Goal: Contribute content: Contribute content

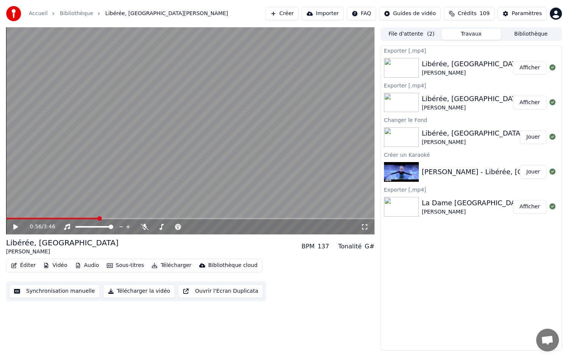
click at [450, 207] on div "La Dame [GEOGRAPHIC_DATA]" at bounding box center [474, 203] width 104 height 11
click at [439, 200] on div "La Dame [GEOGRAPHIC_DATA]" at bounding box center [474, 203] width 104 height 11
click at [536, 207] on button "Afficher" at bounding box center [529, 207] width 33 height 14
click at [529, 209] on button "Afficher" at bounding box center [529, 207] width 33 height 14
click at [195, 329] on div "0:56 / 3:46 Libérée, Délivrée [PERSON_NAME] BPM 137 Tonalité G# Éditer Vidéo Au…" at bounding box center [190, 188] width 368 height 323
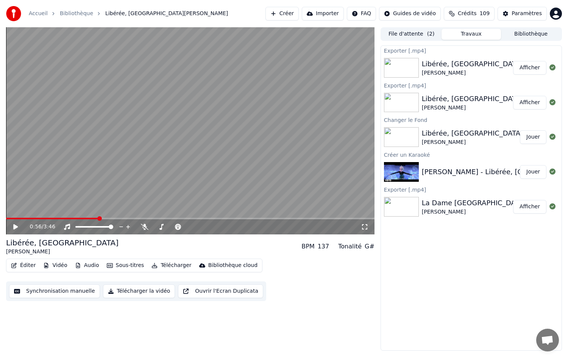
click at [411, 36] on button "File d'attente ( 2 )" at bounding box center [412, 34] width 60 height 11
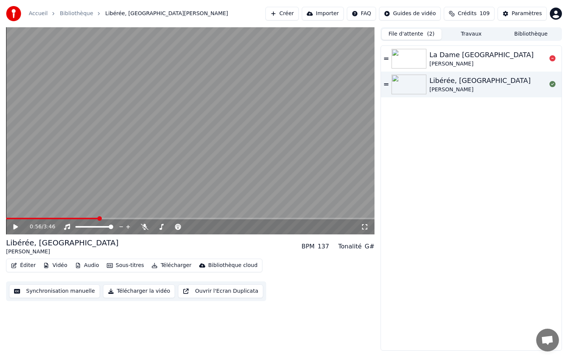
click at [446, 53] on div "La Dame [GEOGRAPHIC_DATA]" at bounding box center [481, 55] width 104 height 11
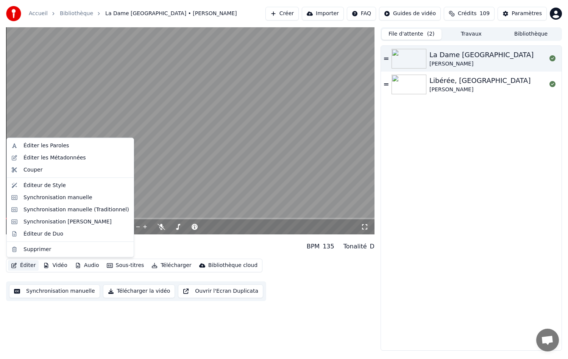
click at [27, 266] on button "Éditer" at bounding box center [23, 265] width 31 height 11
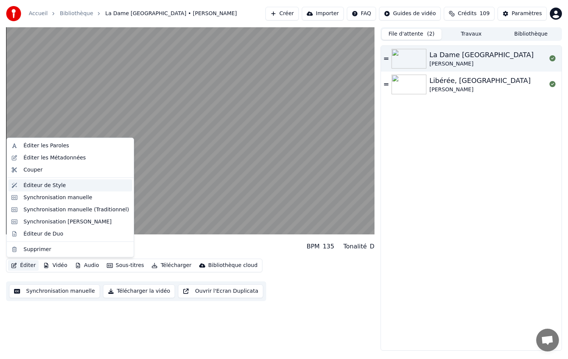
click at [56, 184] on div "Éditeur de Style" at bounding box center [44, 185] width 42 height 8
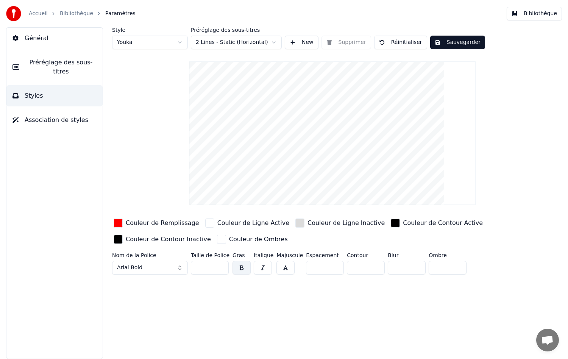
click at [374, 267] on input "*" at bounding box center [366, 268] width 38 height 14
type input "*"
click at [374, 267] on input "*" at bounding box center [366, 268] width 38 height 14
click at [217, 239] on div "button" at bounding box center [221, 239] width 9 height 9
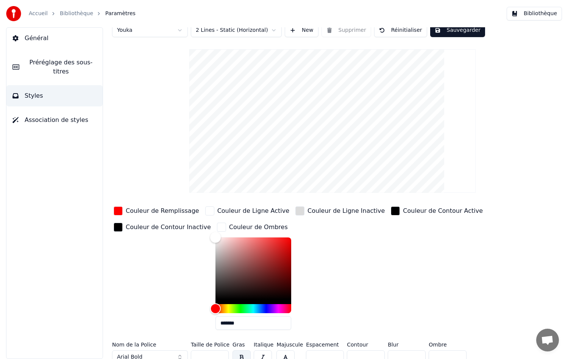
scroll to position [19, 0]
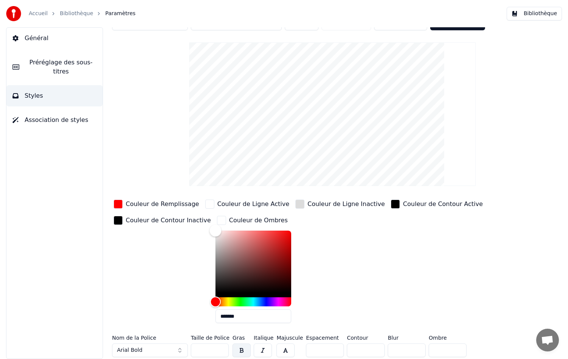
drag, startPoint x: 200, startPoint y: 228, endPoint x: 196, endPoint y: 224, distance: 6.2
click at [196, 224] on div "Couleur de Remplissage Couleur de Ligne Active Couleur de Ligne Inactive Couleu…" at bounding box center [310, 263] width 397 height 131
click at [349, 253] on div "Couleur de Remplissage Couleur de Ligne Active Couleur de Ligne Inactive Couleu…" at bounding box center [310, 263] width 397 height 131
click at [468, 257] on div "Couleur de Remplissage Couleur de Ligne Active Couleur de Ligne Inactive Couleu…" at bounding box center [310, 263] width 397 height 131
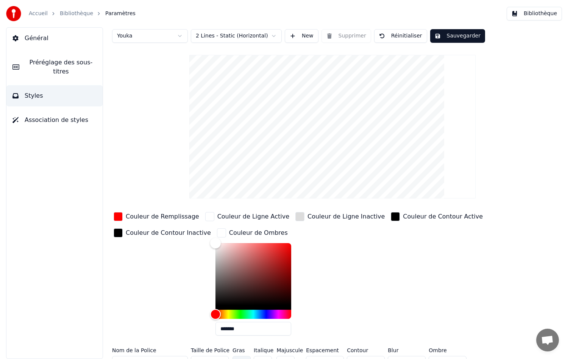
scroll to position [0, 0]
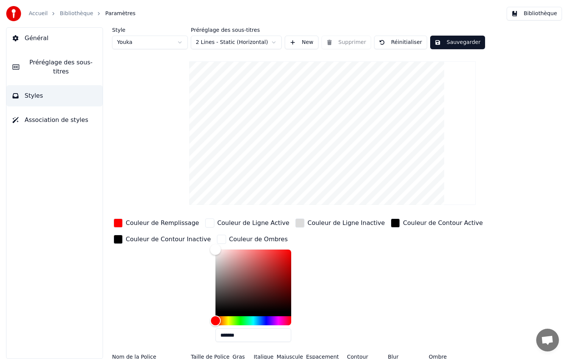
click at [453, 42] on button "Sauvegarder" at bounding box center [457, 43] width 55 height 14
click at [50, 35] on button "Général" at bounding box center [54, 38] width 96 height 21
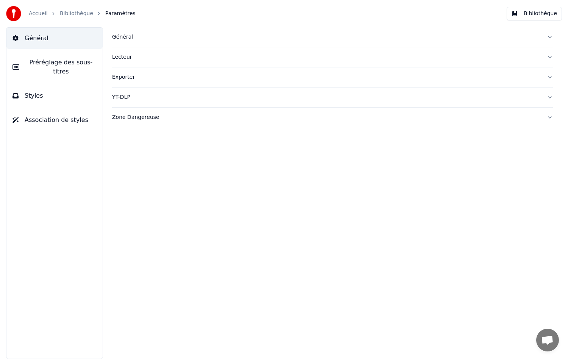
click at [64, 15] on link "Bibliothèque" at bounding box center [76, 14] width 33 height 8
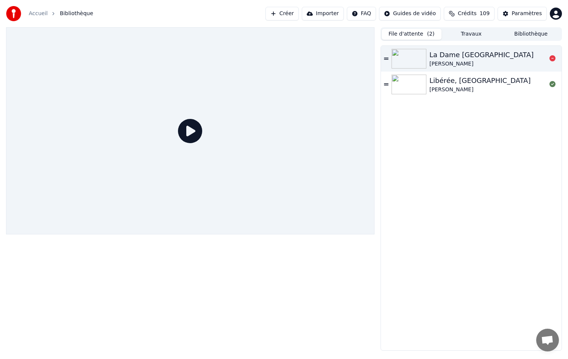
click at [443, 58] on div "La Dame [GEOGRAPHIC_DATA]" at bounding box center [481, 55] width 104 height 11
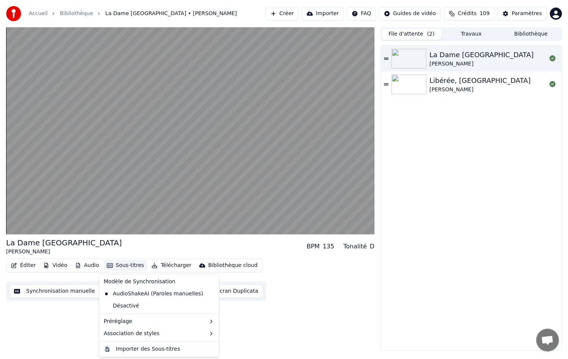
click at [124, 265] on button "Sous-titres" at bounding box center [126, 265] width 44 height 11
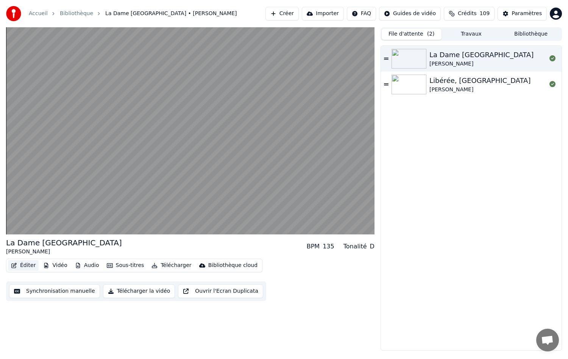
click at [25, 262] on button "Éditer" at bounding box center [23, 265] width 31 height 11
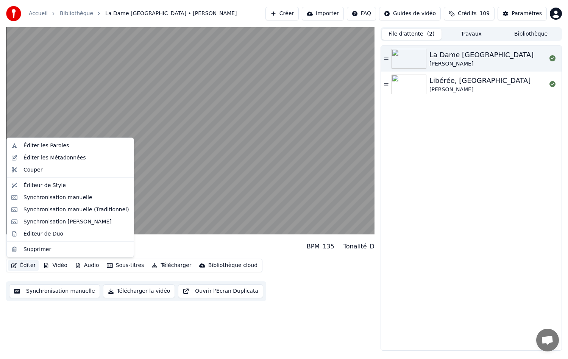
click at [26, 264] on button "Éditer" at bounding box center [23, 265] width 31 height 11
click at [42, 185] on div "Éditeur de Style" at bounding box center [44, 185] width 42 height 8
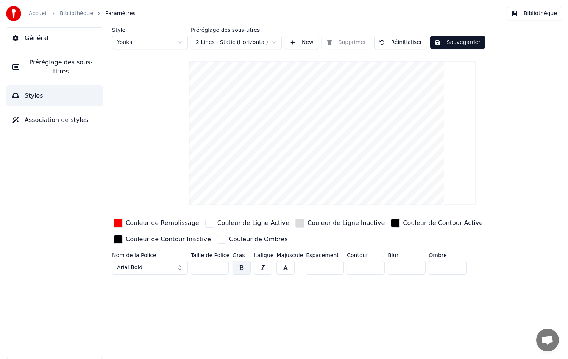
click at [307, 225] on div "Couleur de Ligne Inactive" at bounding box center [345, 222] width 77 height 9
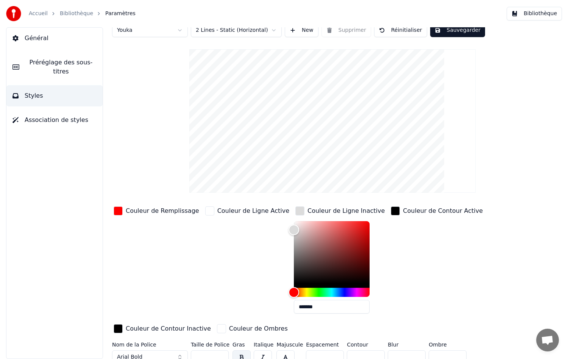
scroll to position [19, 0]
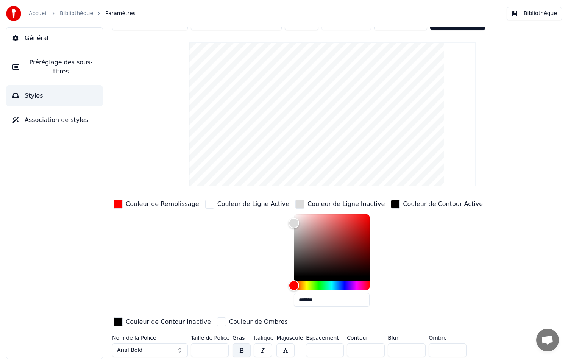
click at [162, 204] on div "Couleur de Remplissage" at bounding box center [162, 203] width 73 height 9
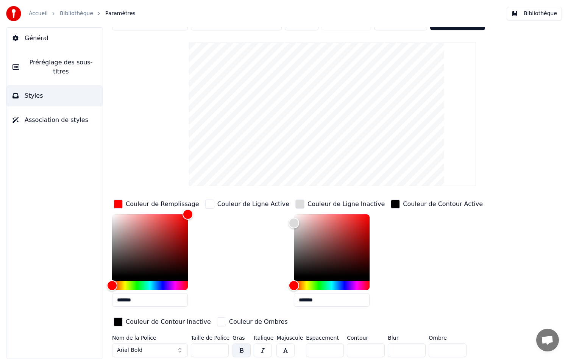
click at [237, 203] on div "Couleur de Ligne Active" at bounding box center [253, 203] width 72 height 9
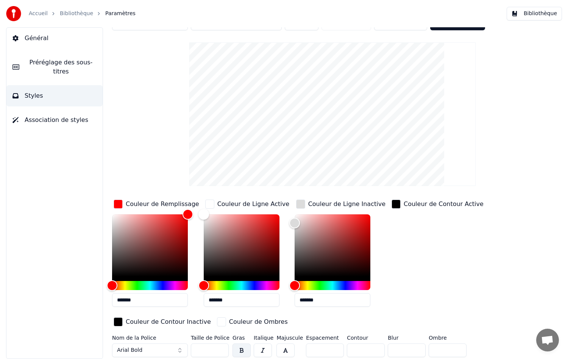
click at [345, 207] on div "Couleur de Ligne Inactive" at bounding box center [346, 203] width 77 height 9
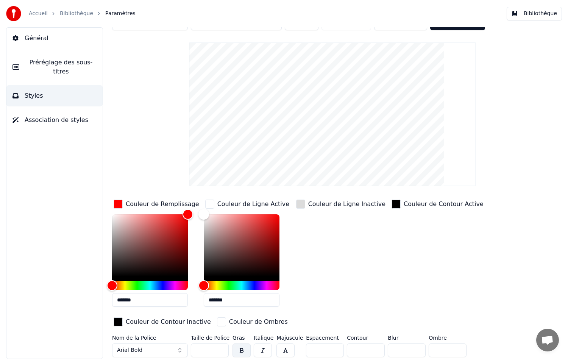
click at [406, 202] on div "Couleur de Contour Active" at bounding box center [443, 203] width 80 height 9
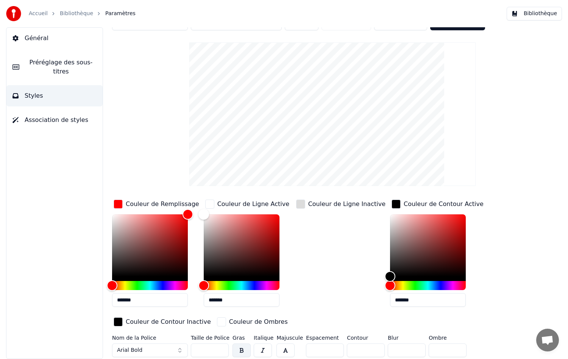
click at [159, 323] on div "Couleur de Contour Inactive" at bounding box center [168, 321] width 85 height 9
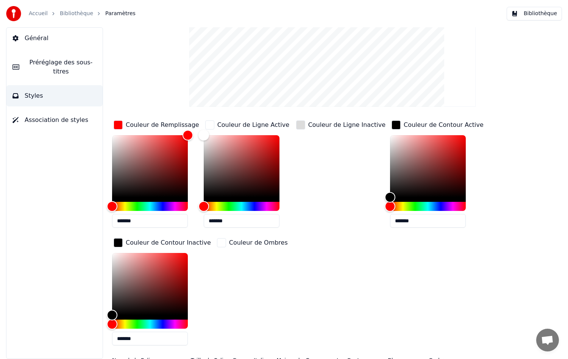
scroll to position [120, 0]
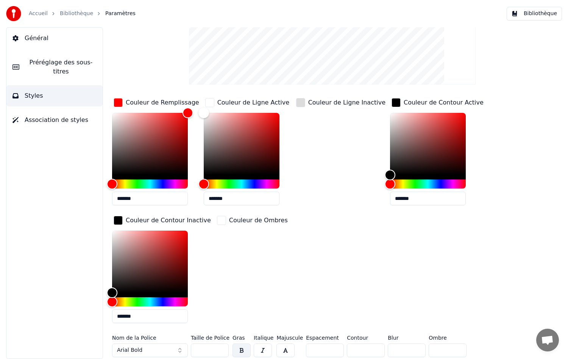
click at [249, 220] on div "Couleur de Ombres" at bounding box center [258, 220] width 59 height 9
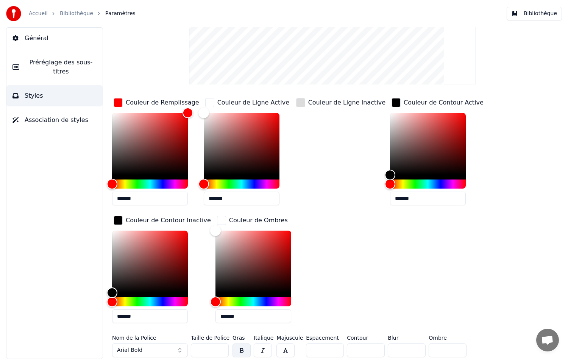
click at [249, 220] on div "Couleur de Ombres" at bounding box center [258, 220] width 59 height 9
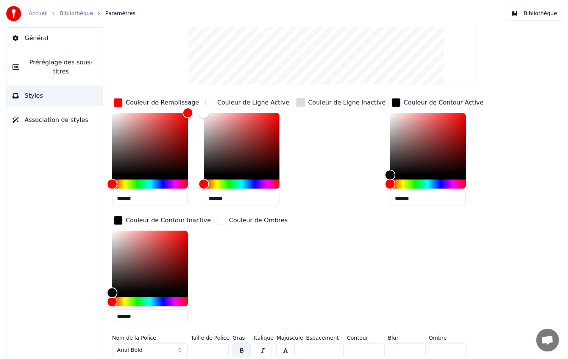
click at [249, 220] on div "Couleur de Ombres" at bounding box center [258, 220] width 59 height 9
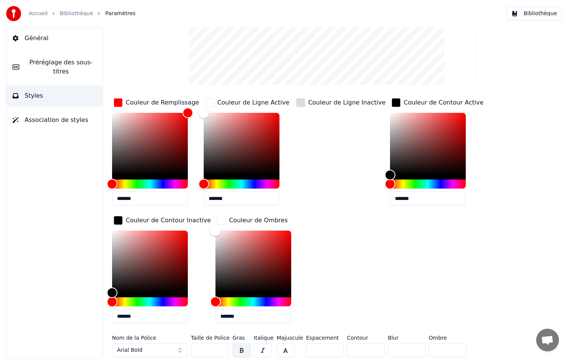
click at [165, 218] on div "Couleur de Contour Inactive" at bounding box center [168, 220] width 85 height 9
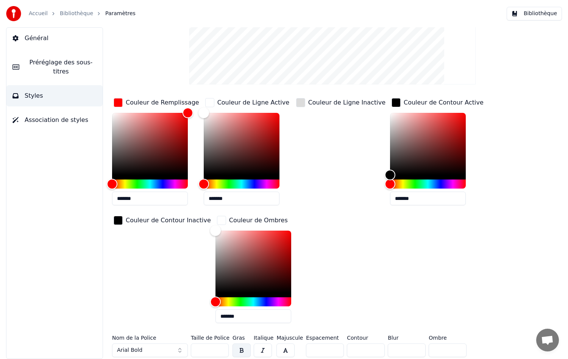
click at [420, 103] on div "Couleur de Contour Active" at bounding box center [443, 102] width 80 height 9
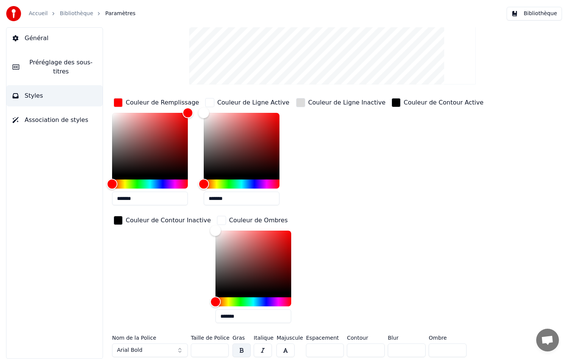
click at [341, 103] on div "Couleur de Ligne Inactive" at bounding box center [346, 102] width 77 height 9
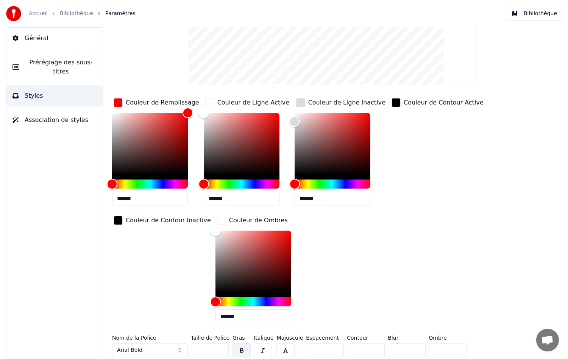
click at [254, 103] on div "Couleur de Ligne Active" at bounding box center [253, 102] width 72 height 9
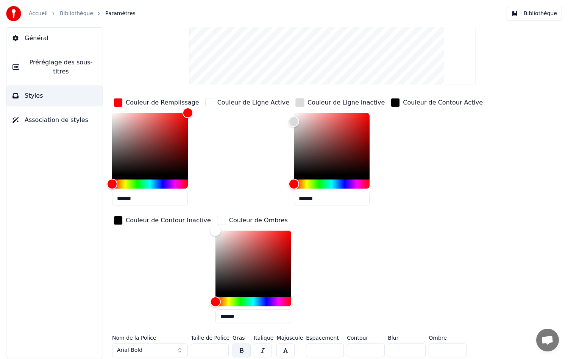
click at [166, 106] on div "Couleur de Remplissage" at bounding box center [162, 102] width 73 height 9
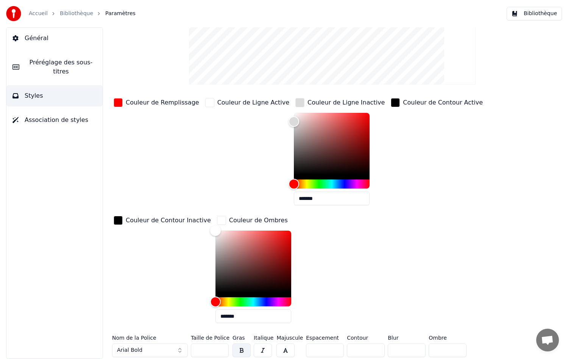
scroll to position [0, 0]
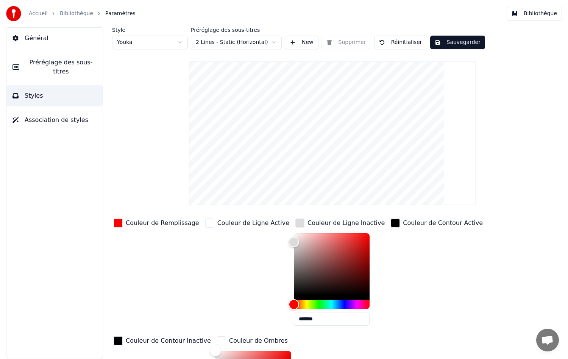
click at [173, 220] on div "Couleur de Remplissage" at bounding box center [162, 222] width 73 height 9
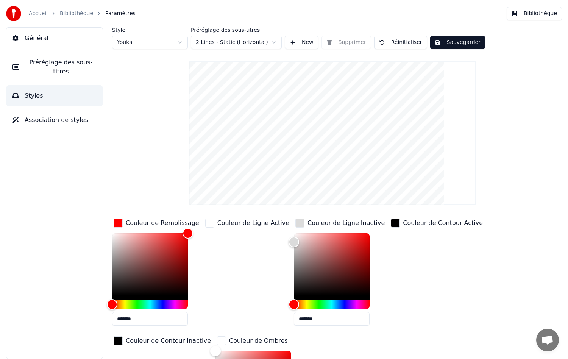
click at [249, 226] on div "Couleur de Ligne Active" at bounding box center [253, 222] width 72 height 9
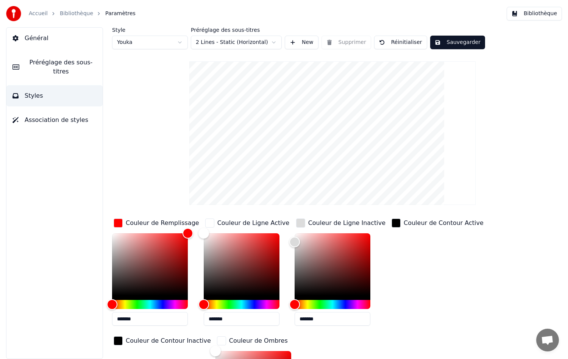
click at [436, 228] on div "Couleur de Contour Active" at bounding box center [437, 223] width 95 height 12
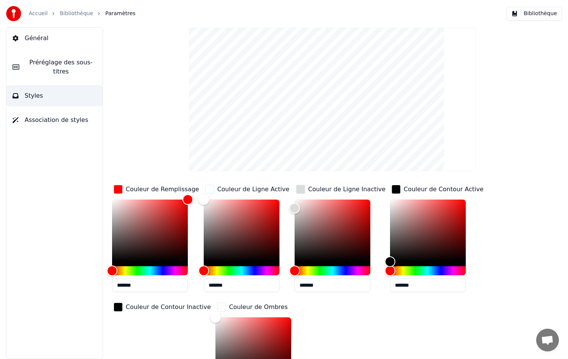
scroll to position [76, 0]
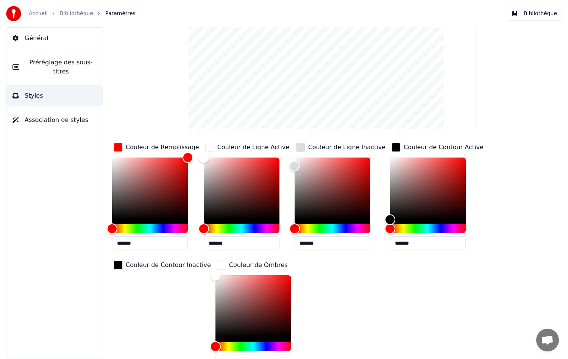
click at [174, 264] on div "Couleur de Contour Inactive" at bounding box center [168, 264] width 85 height 9
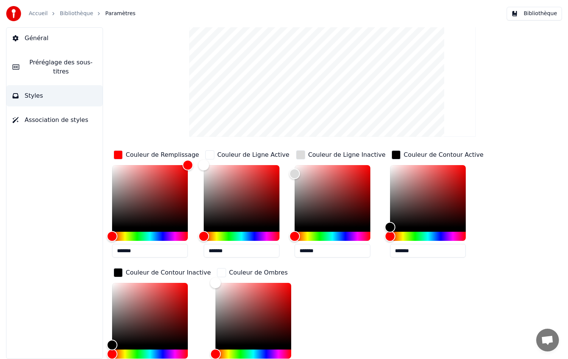
scroll to position [45, 0]
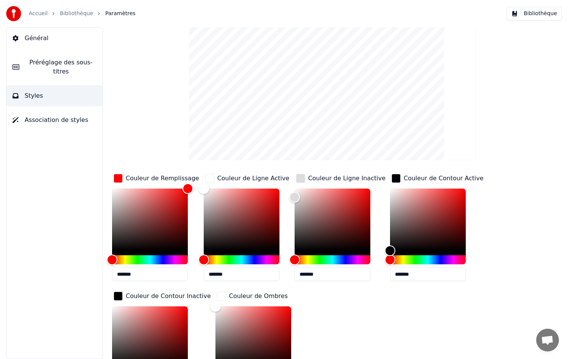
click at [50, 64] on span "Préréglage des sous-titres" at bounding box center [60, 67] width 71 height 18
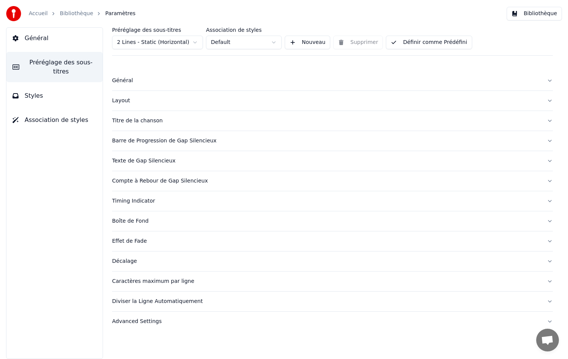
scroll to position [0, 0]
click at [134, 141] on div "Barre de Progression de Gap Silencieux" at bounding box center [326, 141] width 428 height 8
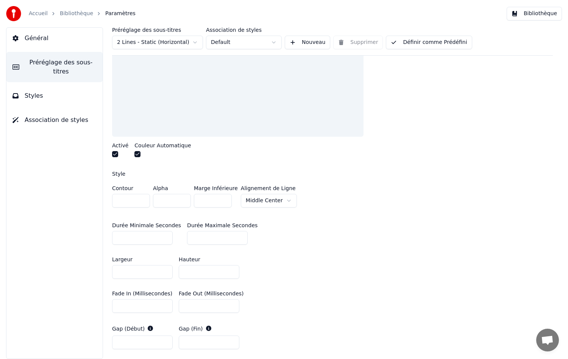
scroll to position [189, 0]
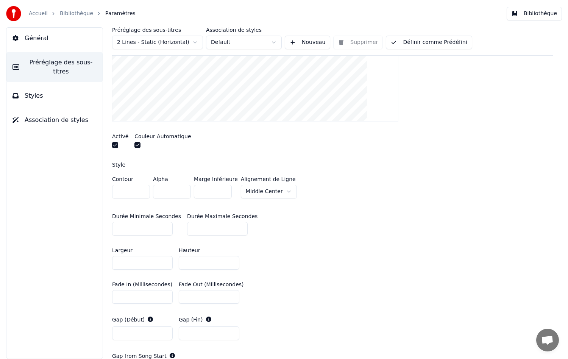
click at [143, 193] on input "*" at bounding box center [131, 192] width 38 height 14
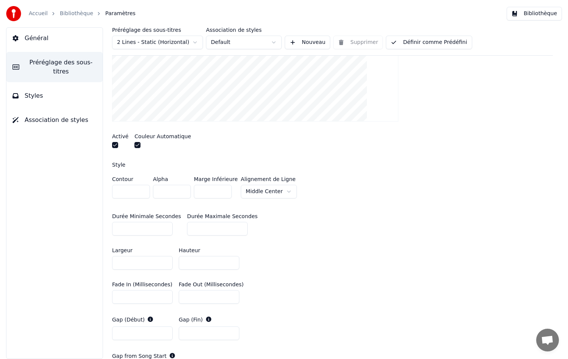
type input "*"
click at [143, 193] on input "*" at bounding box center [131, 192] width 38 height 14
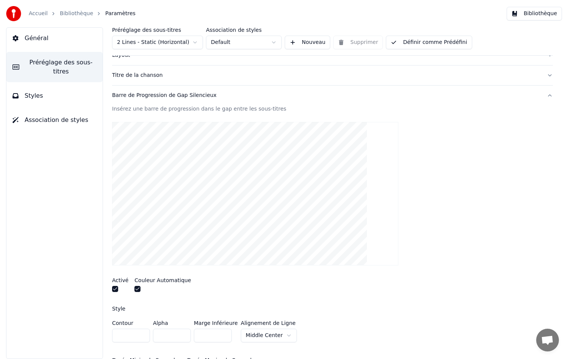
scroll to position [0, 0]
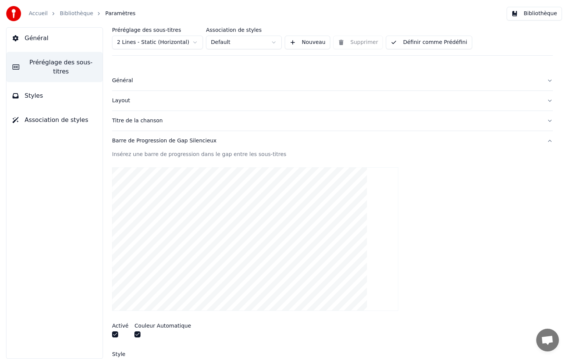
click at [411, 43] on button "Définir comme Prédéfini" at bounding box center [429, 43] width 86 height 14
click at [71, 10] on link "Bibliothèque" at bounding box center [76, 14] width 33 height 8
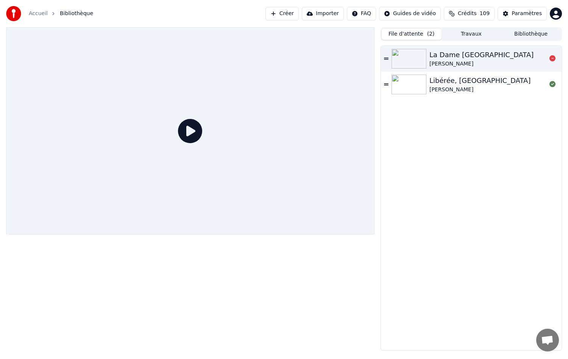
click at [449, 59] on div "La Dame [GEOGRAPHIC_DATA]" at bounding box center [481, 55] width 104 height 11
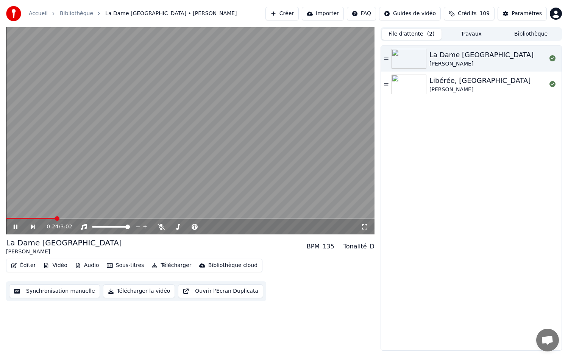
click at [27, 267] on button "Éditer" at bounding box center [23, 265] width 31 height 11
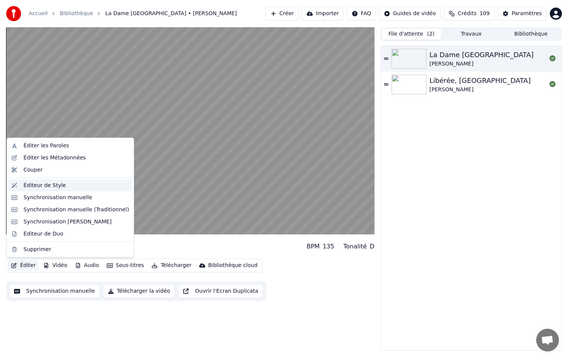
click at [37, 188] on div "Éditeur de Style" at bounding box center [44, 185] width 42 height 8
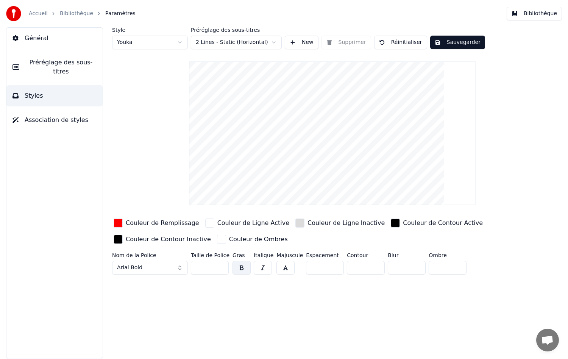
click at [72, 59] on span "Préréglage des sous-titres" at bounding box center [60, 67] width 71 height 18
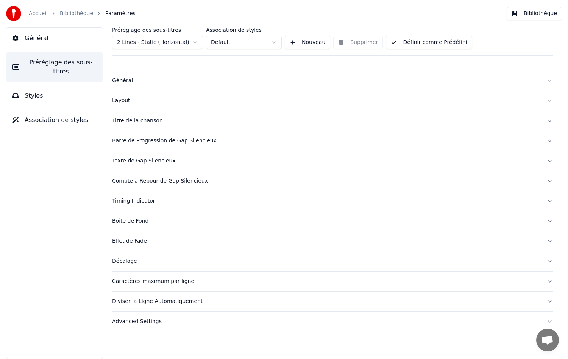
click at [123, 81] on div "Général" at bounding box center [326, 81] width 428 height 8
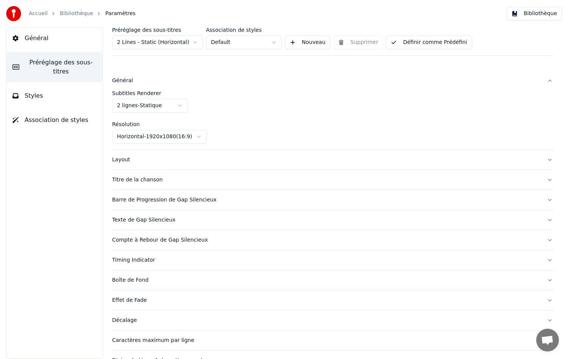
click at [123, 161] on div "Layout" at bounding box center [326, 160] width 428 height 8
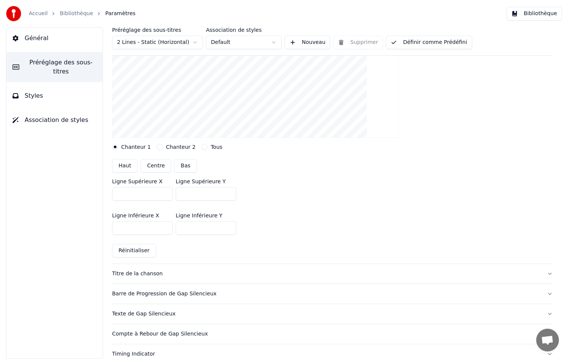
scroll to position [151, 0]
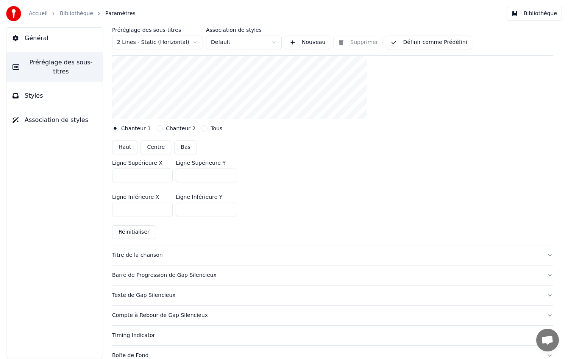
click at [132, 254] on div "Titre de la chanson" at bounding box center [326, 255] width 428 height 8
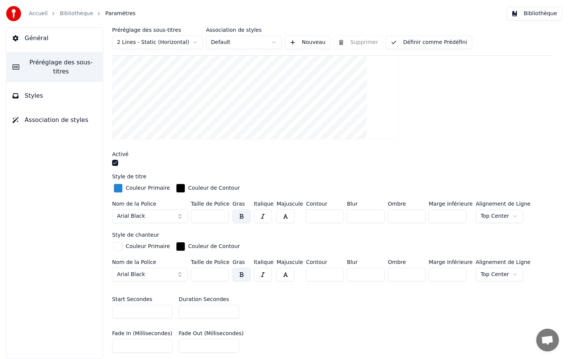
click at [331, 218] on input "*" at bounding box center [325, 216] width 38 height 14
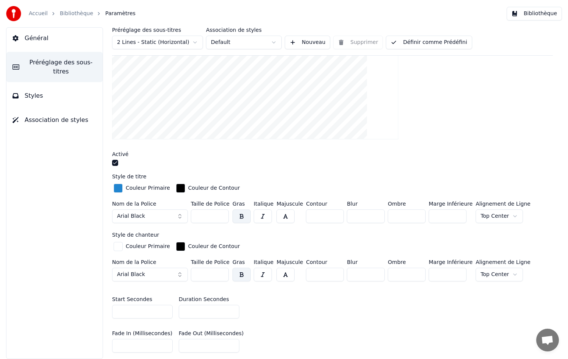
type input "*"
click at [331, 218] on input "*" at bounding box center [325, 216] width 38 height 14
type input "*"
click at [371, 218] on input "*" at bounding box center [366, 216] width 38 height 14
click at [332, 277] on input "*" at bounding box center [325, 275] width 38 height 14
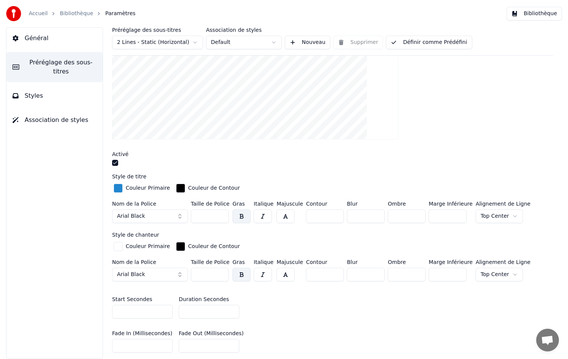
click at [332, 275] on input "*" at bounding box center [325, 275] width 38 height 14
click at [332, 275] on input "**" at bounding box center [325, 275] width 38 height 14
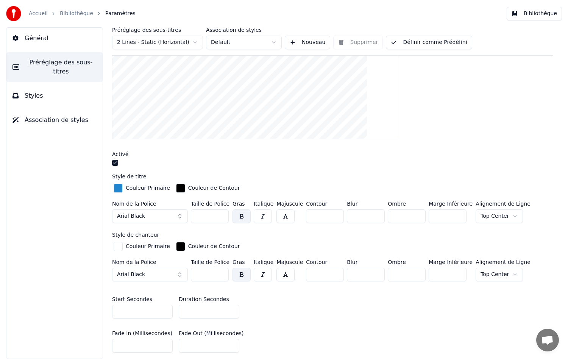
click at [332, 272] on input "*" at bounding box center [325, 275] width 38 height 14
type input "*"
click at [332, 272] on input "*" at bounding box center [325, 275] width 38 height 14
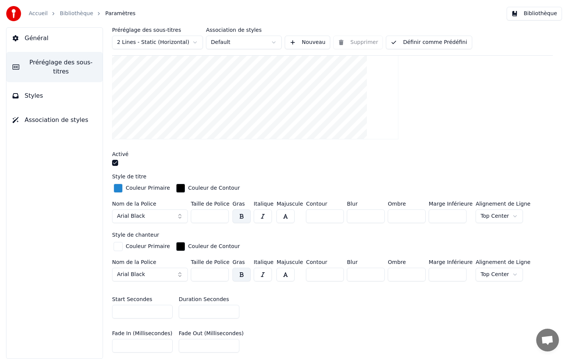
type input "*"
click at [373, 274] on input "*" at bounding box center [366, 275] width 38 height 14
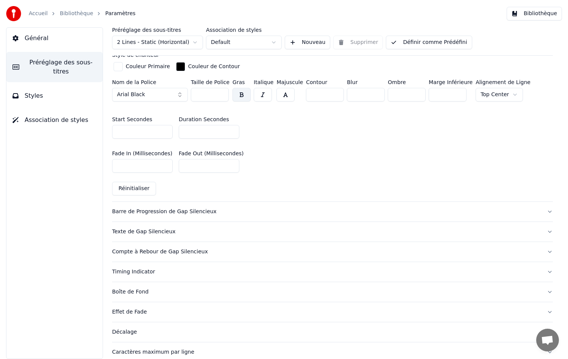
scroll to position [341, 0]
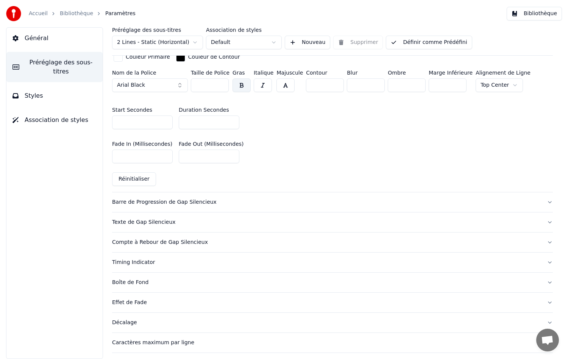
click at [163, 203] on div "Barre de Progression de Gap Silencieux" at bounding box center [326, 202] width 428 height 8
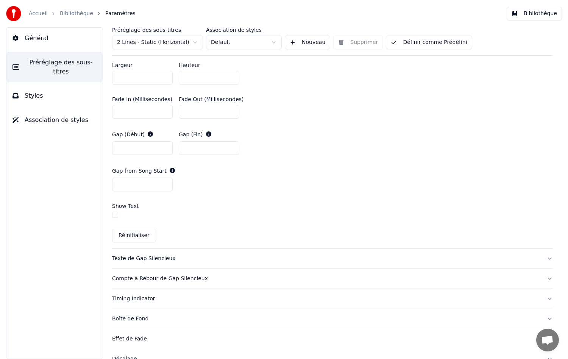
scroll to position [416, 0]
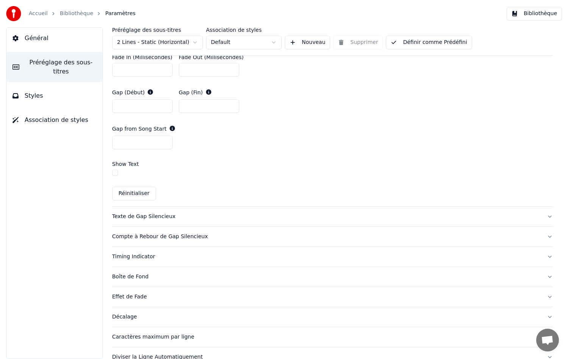
click at [145, 216] on div "Texte de Gap Silencieux" at bounding box center [326, 217] width 428 height 8
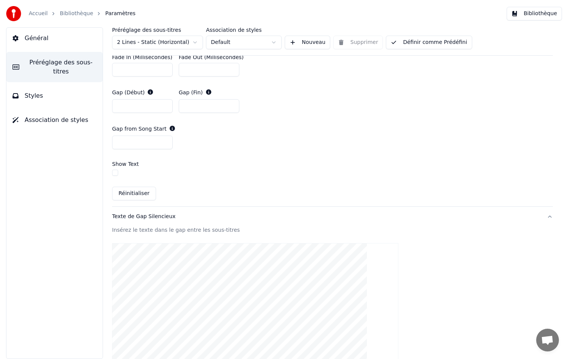
scroll to position [335, 0]
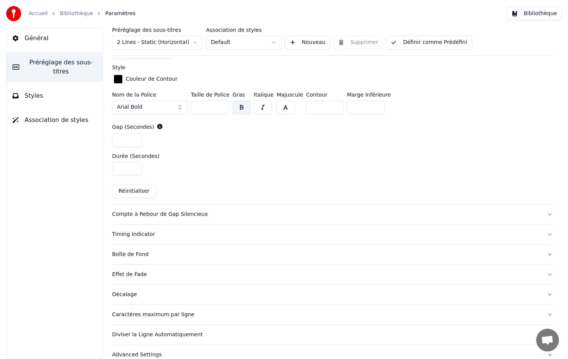
click at [333, 107] on input "*" at bounding box center [325, 107] width 38 height 14
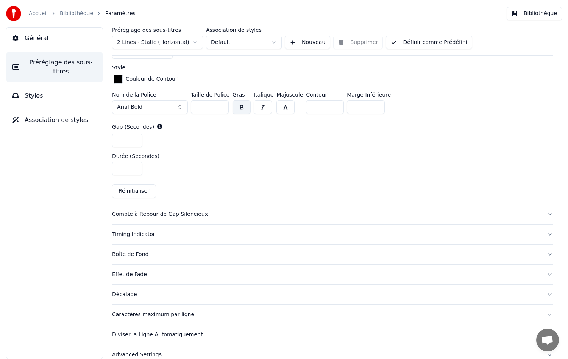
type input "*"
click at [333, 107] on input "*" at bounding box center [325, 107] width 38 height 14
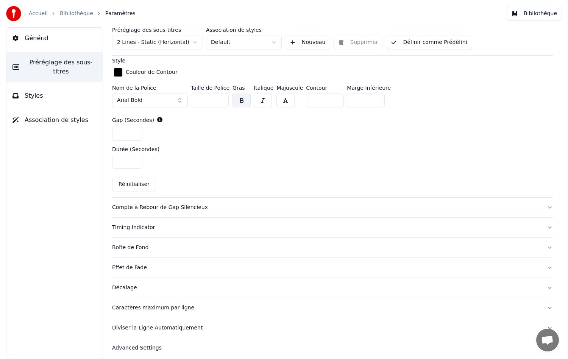
scroll to position [345, 0]
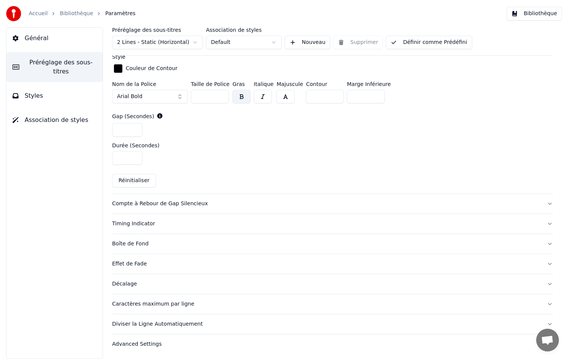
click at [170, 207] on button "Compte à Rebour de Gap Silencieux" at bounding box center [332, 204] width 441 height 20
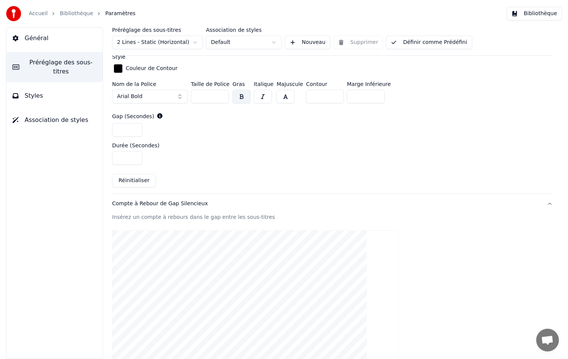
scroll to position [306, 0]
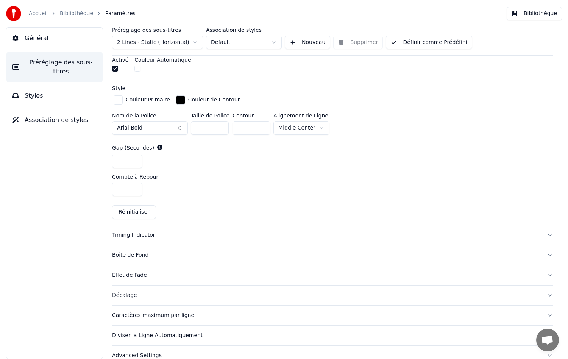
click at [261, 128] on input "*" at bounding box center [251, 128] width 38 height 14
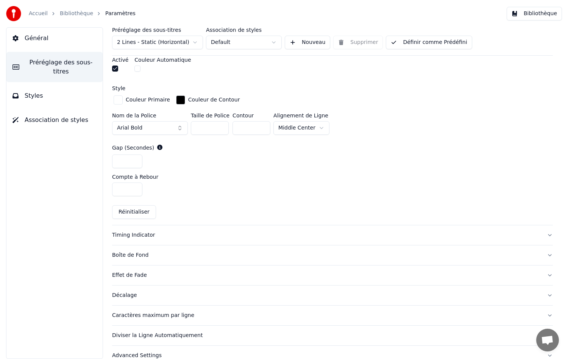
type input "*"
click at [261, 128] on input "*" at bounding box center [251, 128] width 38 height 14
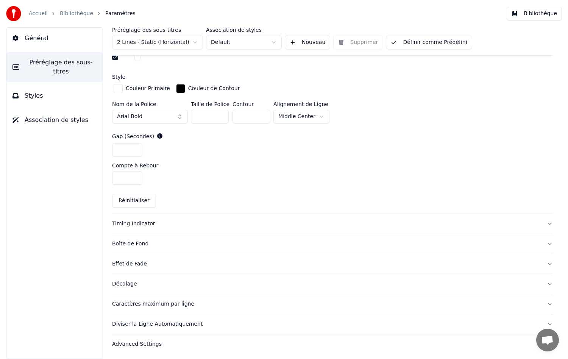
click at [146, 225] on div "Timing Indicator" at bounding box center [326, 224] width 428 height 8
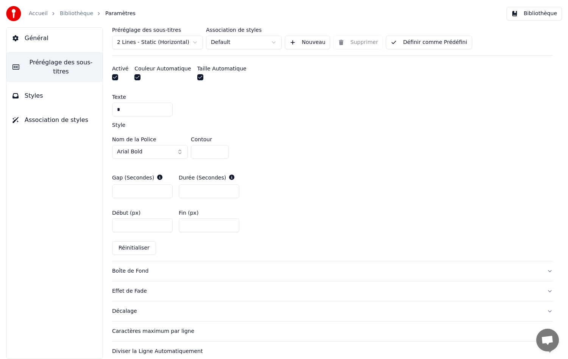
click at [222, 153] on input "*" at bounding box center [210, 152] width 38 height 14
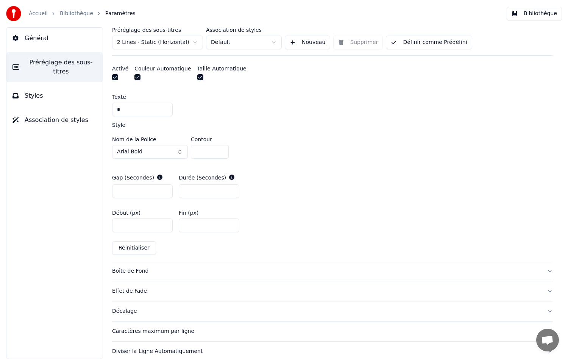
type input "*"
click at [222, 153] on input "*" at bounding box center [210, 152] width 38 height 14
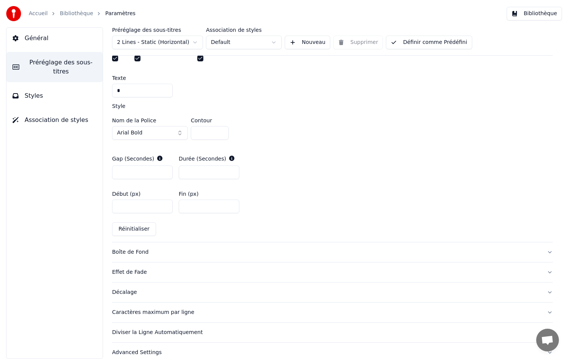
scroll to position [345, 0]
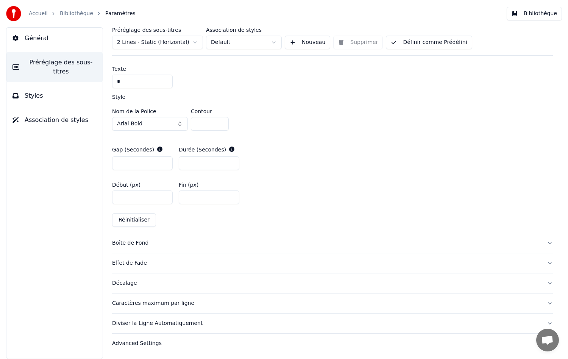
click at [137, 243] on div "Boîte de Fond" at bounding box center [326, 243] width 428 height 8
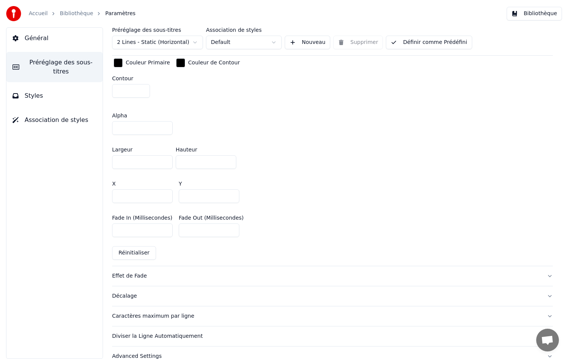
scroll to position [421, 0]
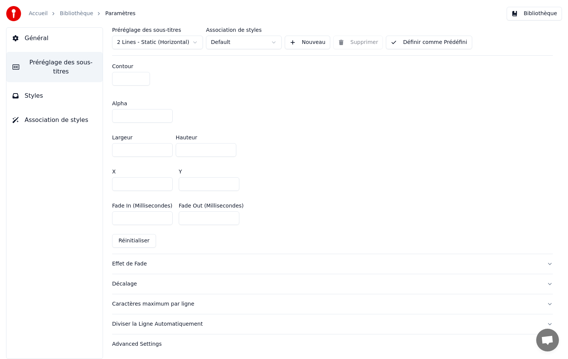
click at [129, 262] on div "Effet de Fade" at bounding box center [326, 264] width 428 height 8
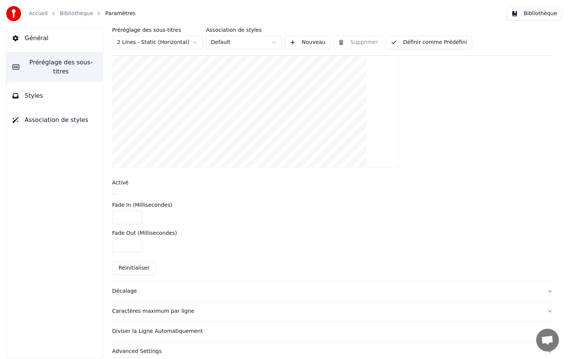
scroll to position [251, 0]
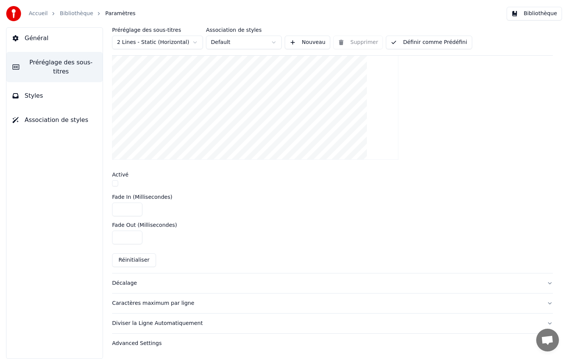
click at [124, 283] on div "Décalage" at bounding box center [326, 283] width 428 height 8
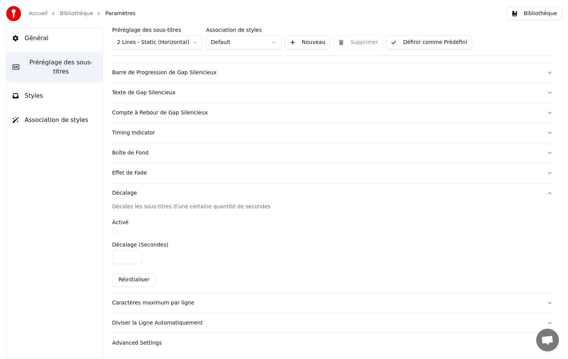
scroll to position [68, 0]
click at [162, 301] on div "Caractères maximum par ligne" at bounding box center [326, 303] width 428 height 8
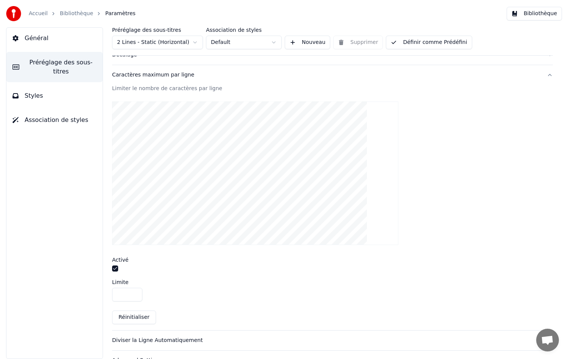
scroll to position [223, 0]
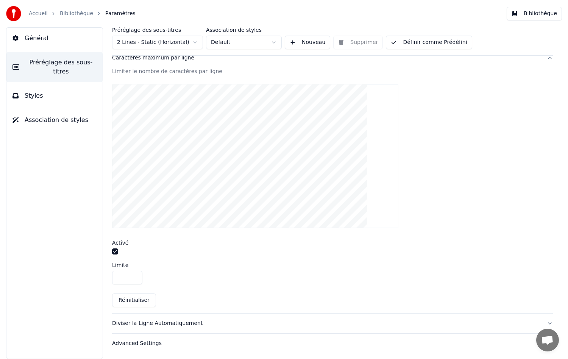
click at [170, 321] on div "Diviser la Ligne Automatiquement" at bounding box center [326, 323] width 428 height 8
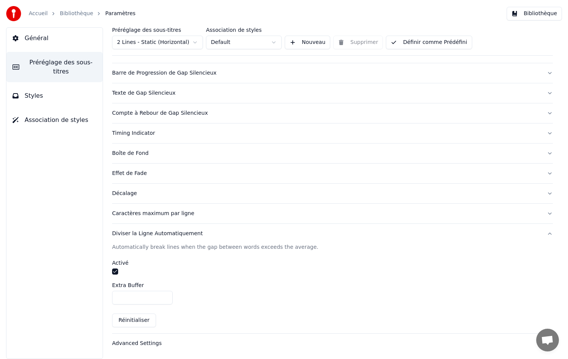
click at [412, 44] on button "Définir comme Prédéfini" at bounding box center [429, 43] width 86 height 14
click at [74, 13] on link "Bibliothèque" at bounding box center [76, 14] width 33 height 8
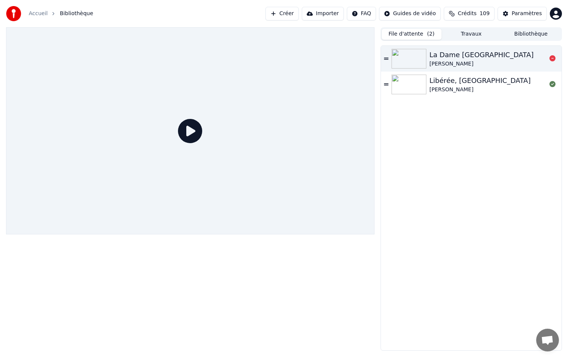
click at [441, 67] on div "[PERSON_NAME]" at bounding box center [481, 64] width 104 height 8
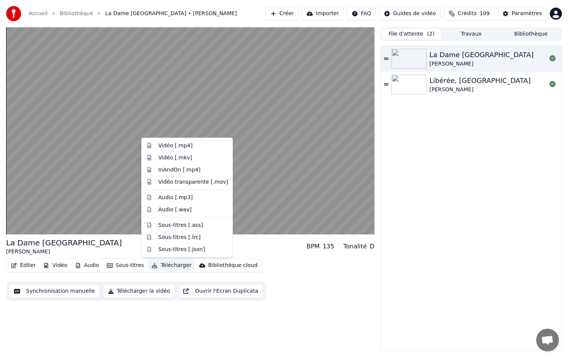
click at [170, 266] on button "Télécharger" at bounding box center [171, 265] width 46 height 11
click at [170, 146] on div "Vidéo [.mp4]" at bounding box center [175, 146] width 34 height 8
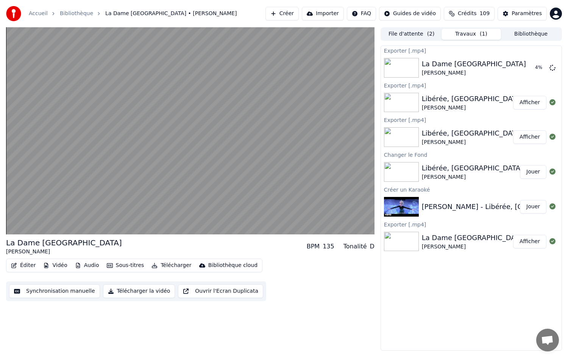
click at [531, 35] on button "Bibliothèque" at bounding box center [531, 34] width 60 height 11
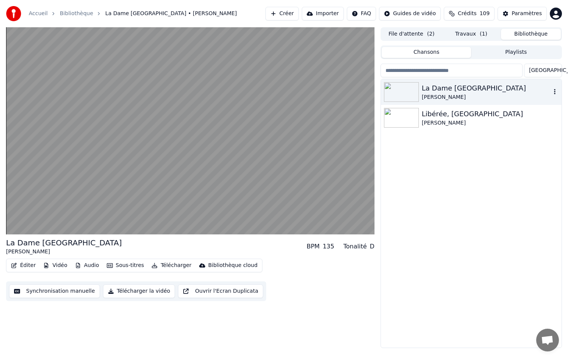
click at [448, 94] on div "[PERSON_NAME]" at bounding box center [486, 97] width 129 height 8
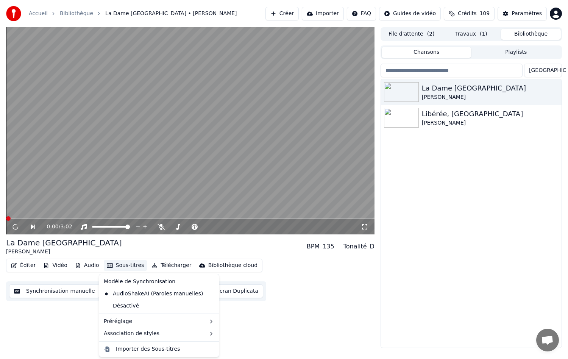
click at [125, 266] on button "Sous-titres" at bounding box center [126, 265] width 44 height 11
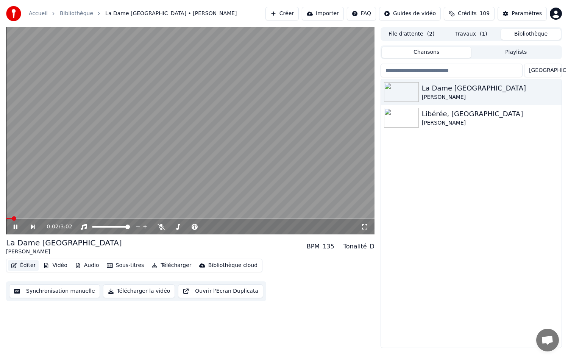
click at [23, 266] on button "Éditer" at bounding box center [23, 265] width 31 height 11
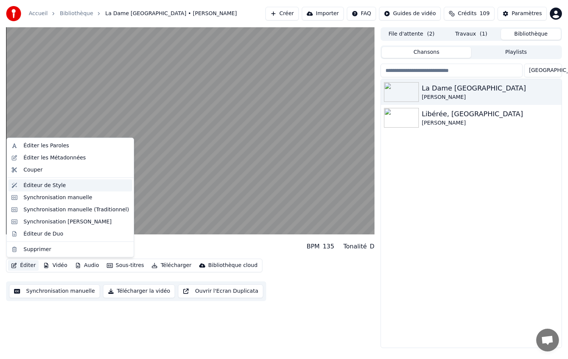
click at [43, 187] on div "Éditeur de Style" at bounding box center [44, 185] width 42 height 8
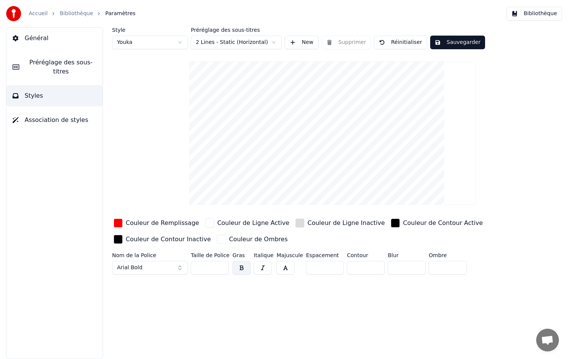
click at [72, 10] on link "Bibliothèque" at bounding box center [76, 14] width 33 height 8
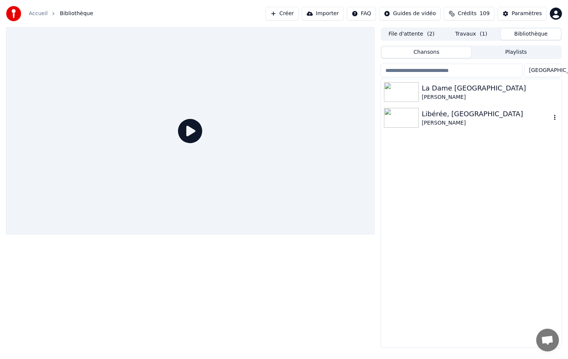
click at [443, 118] on div "Libérée, [GEOGRAPHIC_DATA]" at bounding box center [486, 114] width 129 height 11
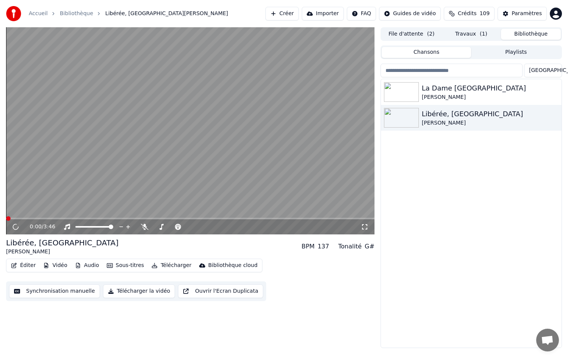
click at [34, 218] on span at bounding box center [190, 219] width 368 height 2
click at [56, 220] on div "0:00 / 3:46" at bounding box center [190, 226] width 368 height 15
click at [58, 220] on div "0:00 / 3:46" at bounding box center [190, 226] width 368 height 15
click at [59, 217] on video at bounding box center [190, 130] width 368 height 207
click at [83, 219] on div "0:01 / 3:46" at bounding box center [190, 226] width 368 height 15
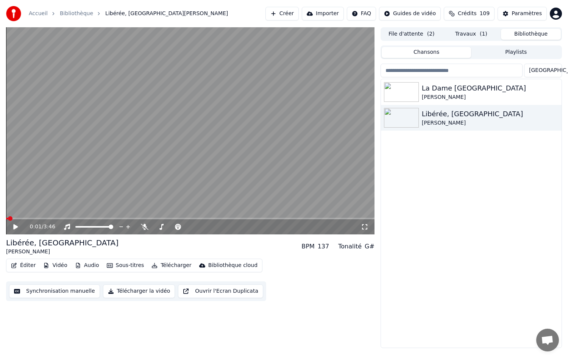
click at [103, 217] on video at bounding box center [190, 130] width 368 height 207
click at [103, 218] on span at bounding box center [190, 219] width 368 height 2
click at [144, 226] on icon at bounding box center [145, 227] width 8 height 6
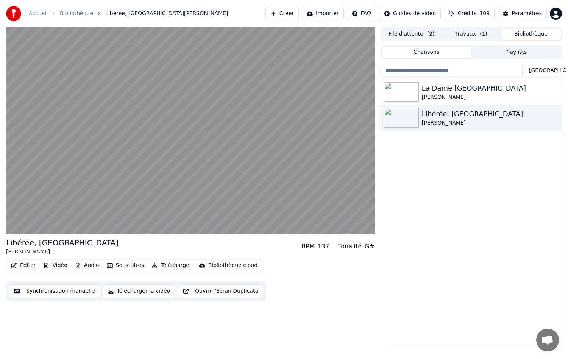
click at [171, 263] on button "Télécharger" at bounding box center [171, 265] width 46 height 11
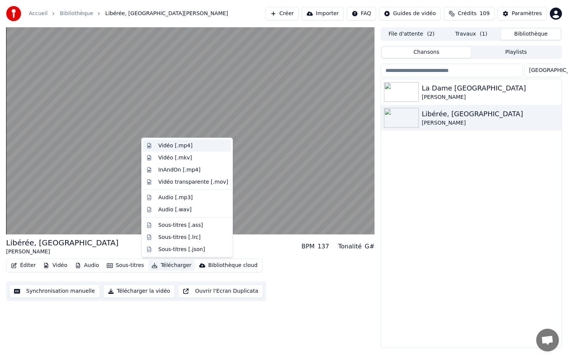
click at [168, 145] on div "Vidéo [.mp4]" at bounding box center [175, 146] width 34 height 8
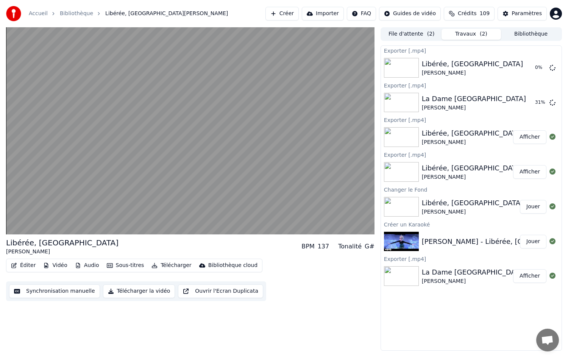
click at [528, 34] on button "Bibliothèque" at bounding box center [531, 34] width 60 height 11
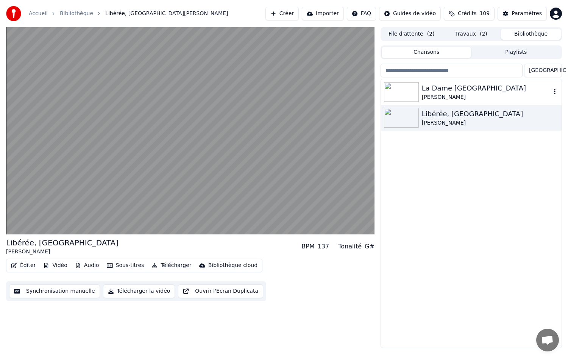
click at [403, 95] on img at bounding box center [401, 92] width 35 height 20
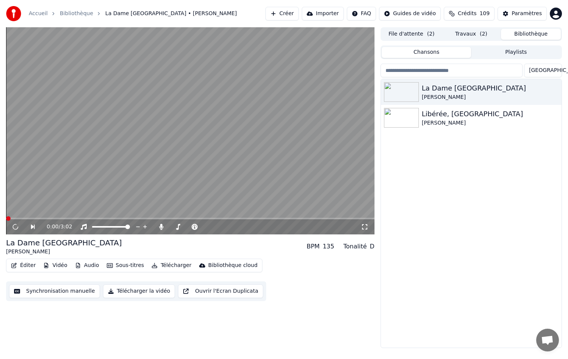
click at [157, 216] on video at bounding box center [190, 130] width 368 height 207
click at [156, 218] on span at bounding box center [190, 219] width 368 height 2
click at [182, 328] on div "1:15 / 3:02 La Dame De Haute-Savoie [PERSON_NAME] BPM 135 Tonalité D Éditer Vid…" at bounding box center [190, 187] width 368 height 321
click at [472, 32] on button "Travaux ( 2 )" at bounding box center [471, 34] width 60 height 11
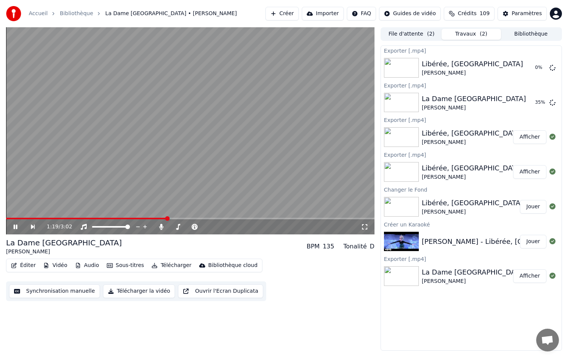
click at [17, 224] on icon at bounding box center [20, 227] width 17 height 6
click at [307, 283] on div "Éditer Vidéo Audio Sous-titres Télécharger Bibliothèque cloud Synchronisation m…" at bounding box center [190, 279] width 368 height 42
click at [299, 12] on button "Créer" at bounding box center [281, 14] width 33 height 14
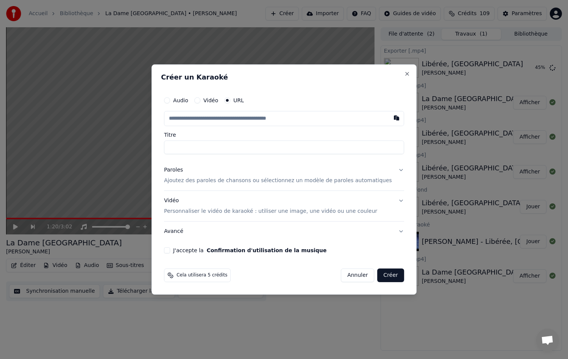
type input "**********"
click at [210, 181] on p "Ajoutez des paroles de chansons ou sélectionnez un modèle de paroles automatiqu…" at bounding box center [278, 181] width 228 height 8
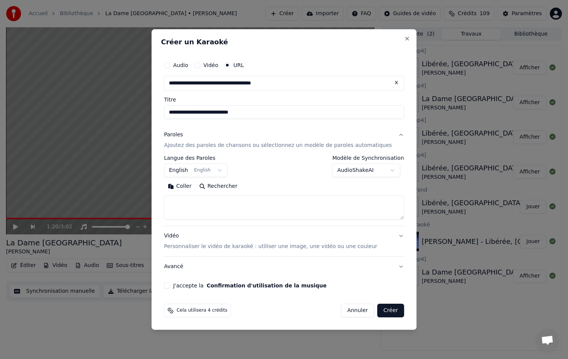
click at [222, 167] on button "English English" at bounding box center [196, 171] width 64 height 14
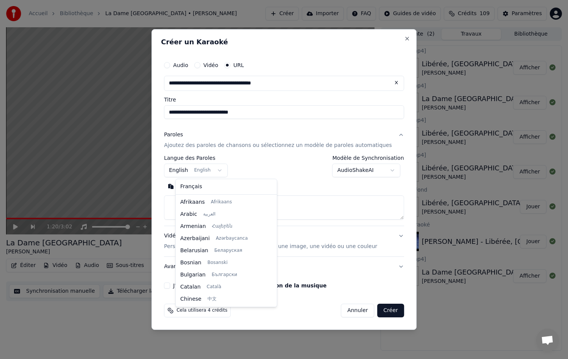
scroll to position [61, 0]
select select "**"
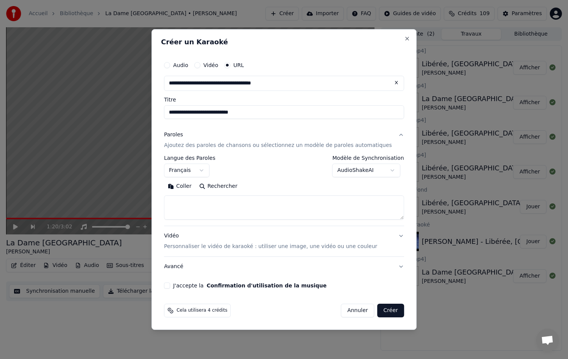
click at [293, 211] on textarea at bounding box center [284, 207] width 240 height 24
paste textarea "**********"
type textarea "**********"
click at [170, 285] on button "J'accepte la Confirmation d'utilisation de la musique" at bounding box center [167, 285] width 6 height 6
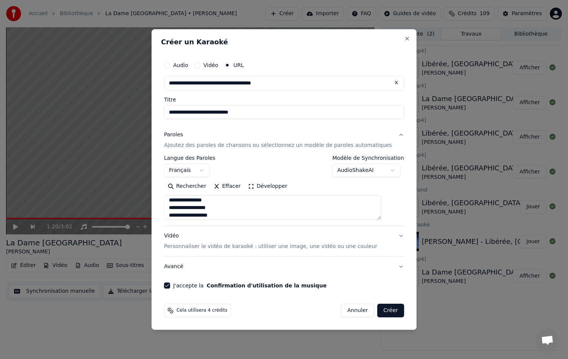
scroll to position [530, 0]
click at [382, 308] on button "Créer" at bounding box center [390, 311] width 26 height 14
select select
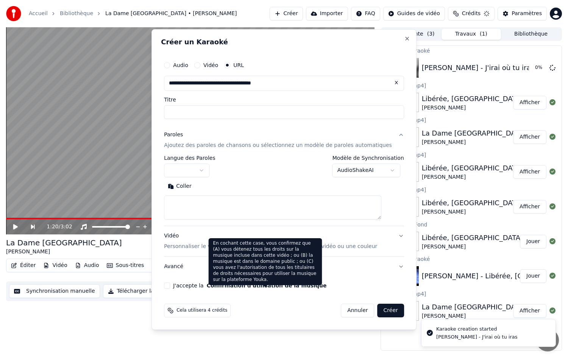
scroll to position [0, 0]
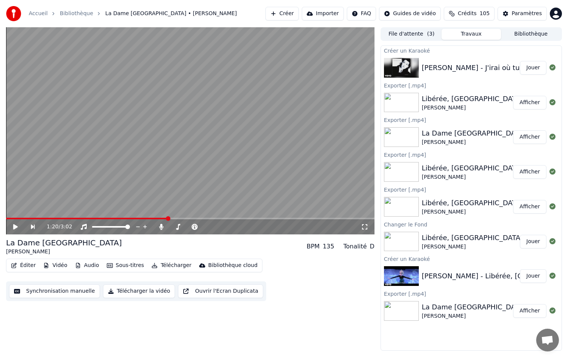
click at [439, 62] on div "[PERSON_NAME] - J'irai où tu iras Jouer" at bounding box center [471, 68] width 181 height 26
click at [438, 72] on div "[PERSON_NAME] - J'irai où tu iras" at bounding box center [478, 67] width 112 height 11
click at [526, 69] on button "Jouer" at bounding box center [533, 68] width 26 height 14
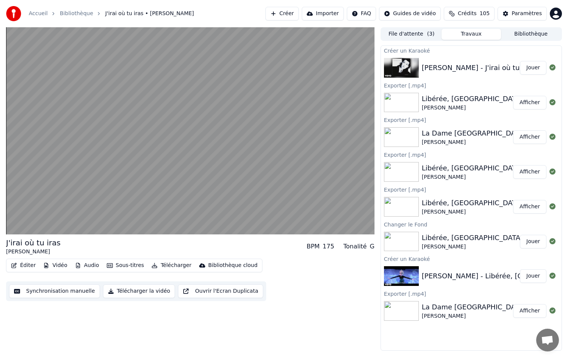
click at [53, 263] on button "Vidéo" at bounding box center [55, 265] width 30 height 11
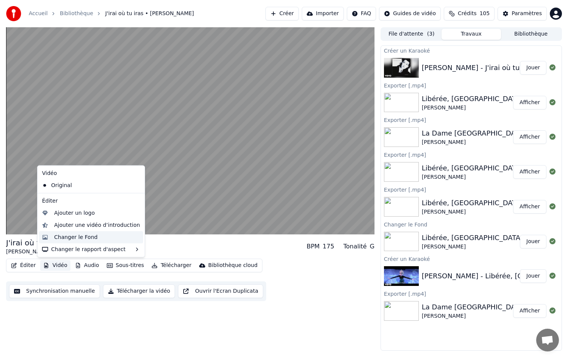
click at [62, 240] on div "Changer le Fond" at bounding box center [76, 237] width 44 height 8
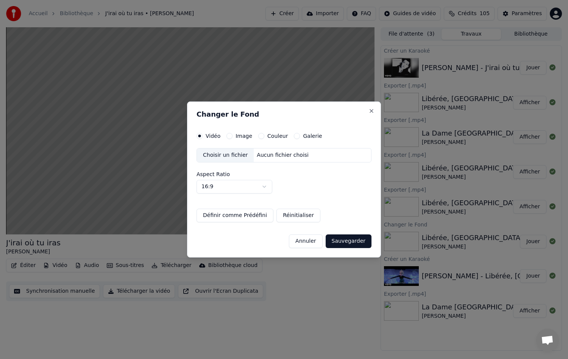
click at [276, 134] on label "Couleur" at bounding box center [277, 135] width 20 height 5
click at [264, 134] on button "Couleur" at bounding box center [261, 136] width 6 height 6
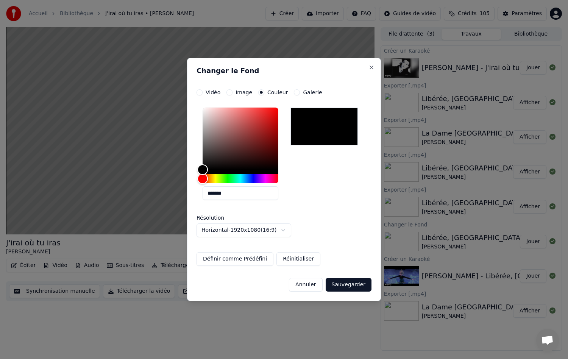
click at [237, 194] on input "*******" at bounding box center [240, 193] width 76 height 14
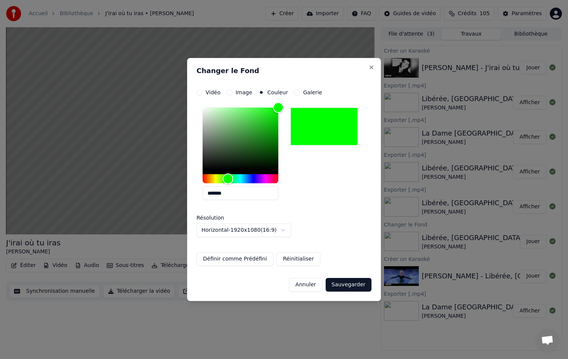
type input "*******"
click at [366, 283] on button "Sauvegarder" at bounding box center [348, 285] width 46 height 14
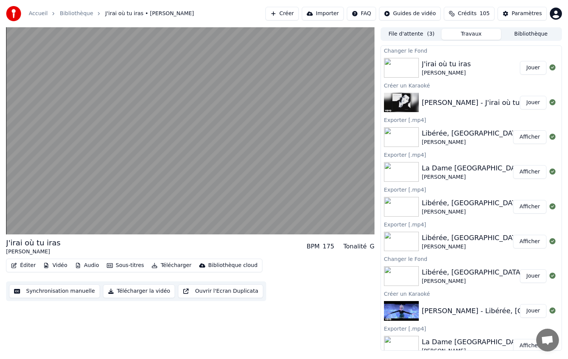
click at [438, 68] on div "J'irai où tu iras" at bounding box center [446, 64] width 49 height 11
click at [520, 66] on button "Jouer" at bounding box center [533, 68] width 26 height 14
click at [169, 265] on button "Télécharger" at bounding box center [171, 265] width 46 height 11
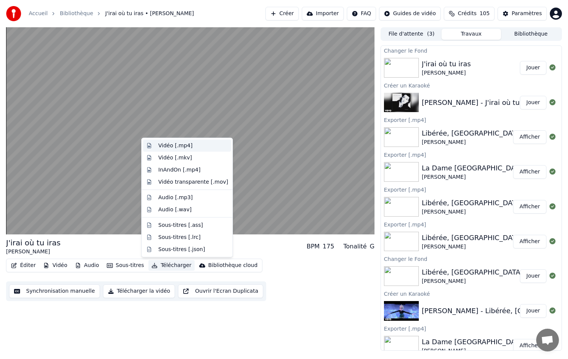
click at [180, 146] on div "Vidéo [.mp4]" at bounding box center [175, 146] width 34 height 8
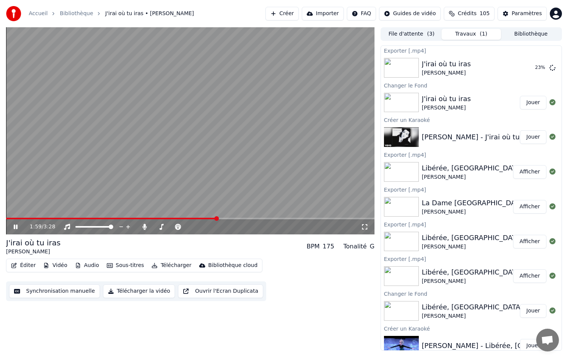
click at [89, 119] on video at bounding box center [190, 130] width 368 height 207
click at [142, 226] on icon at bounding box center [145, 227] width 8 height 6
click at [166, 266] on button "Télécharger" at bounding box center [171, 265] width 46 height 11
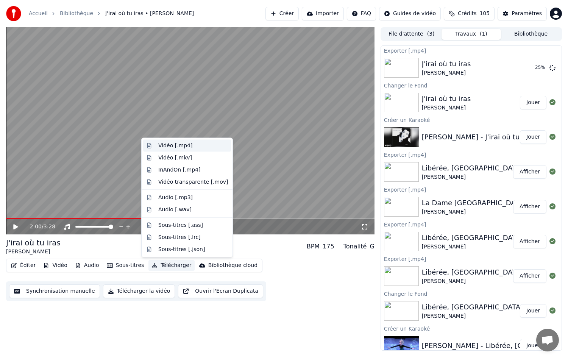
click at [172, 145] on div "Vidéo [.mp4]" at bounding box center [175, 146] width 34 height 8
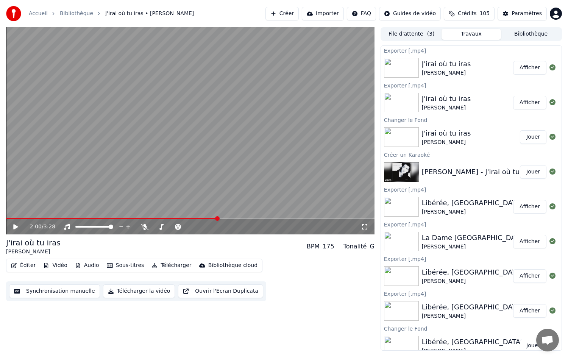
click at [294, 11] on button "Créer" at bounding box center [281, 14] width 33 height 14
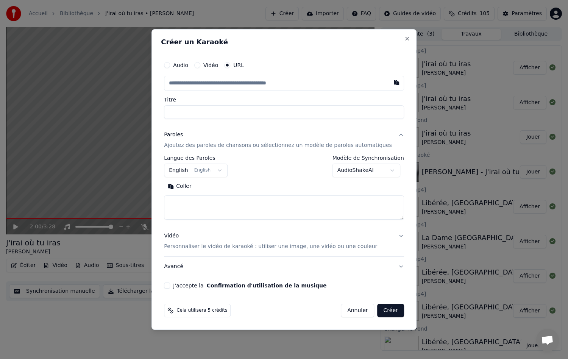
type input "**********"
click at [196, 202] on textarea at bounding box center [284, 207] width 240 height 24
paste textarea "**********"
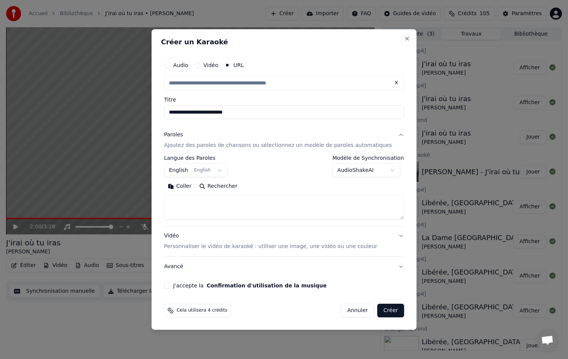
type input "**********"
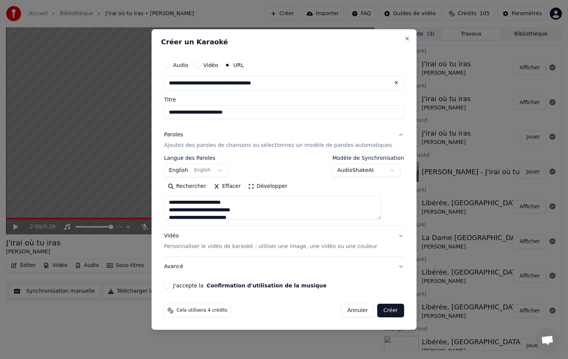
type textarea "**********"
click at [383, 308] on button "Créer" at bounding box center [390, 311] width 26 height 14
select select "**"
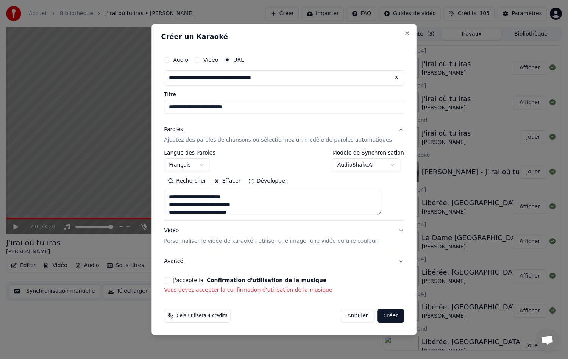
click at [170, 280] on button "J'accepte la Confirmation d'utilisation de la musique" at bounding box center [167, 280] width 6 height 6
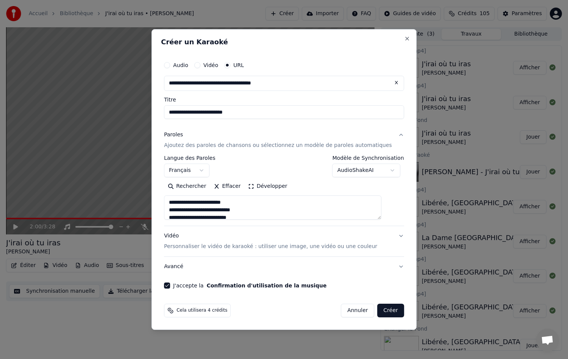
click at [383, 313] on button "Créer" at bounding box center [390, 311] width 26 height 14
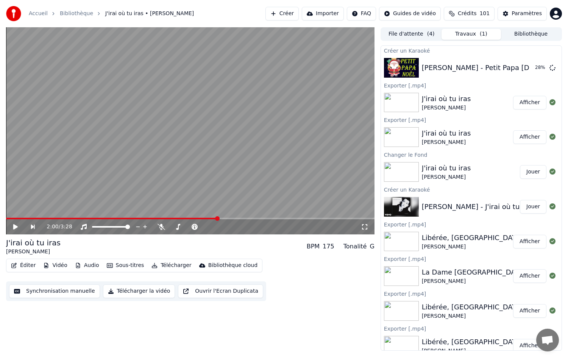
click at [70, 315] on div "2:00 / 3:28 J'irai où tu iras [PERSON_NAME] BPM 175 Tonalité G Éditer Vidéo Aud…" at bounding box center [190, 188] width 368 height 323
